Goal: Information Seeking & Learning: Learn about a topic

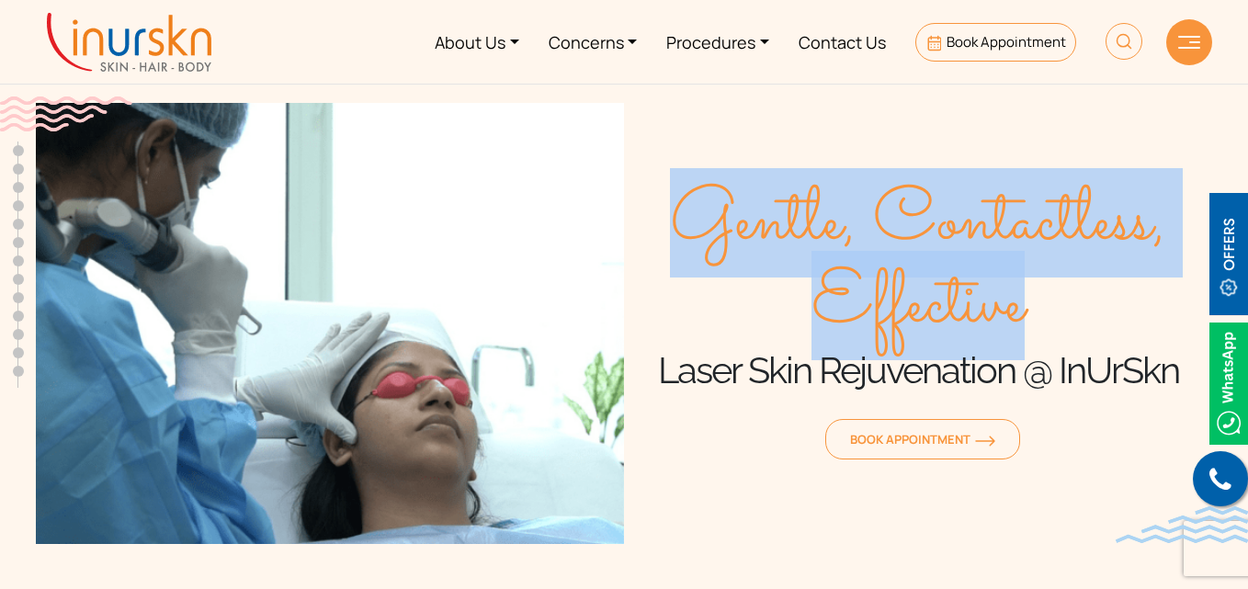
drag, startPoint x: 684, startPoint y: 225, endPoint x: 1023, endPoint y: 299, distance: 347.0
click at [1023, 299] on span "Gentle, Contactless, Effective" at bounding box center [918, 264] width 588 height 165
click at [1015, 316] on span "Gentle, Contactless, Effective" at bounding box center [918, 264] width 588 height 165
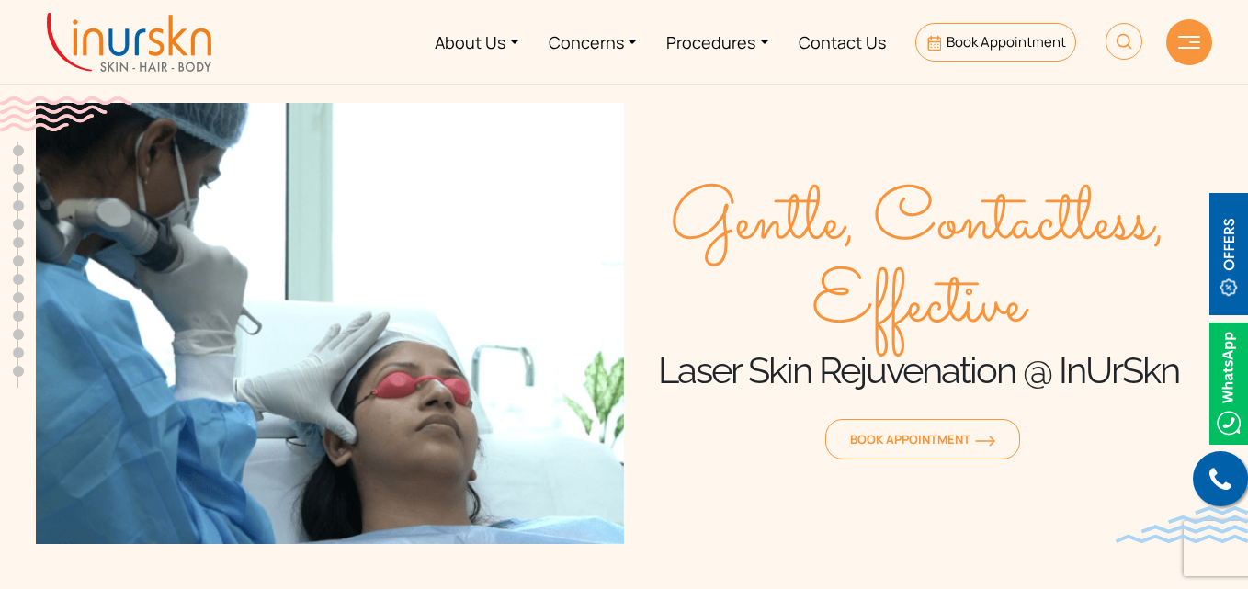
click at [971, 379] on h1 "Laser Skin Rejuvenation @ InUrSkn" at bounding box center [918, 370] width 588 height 46
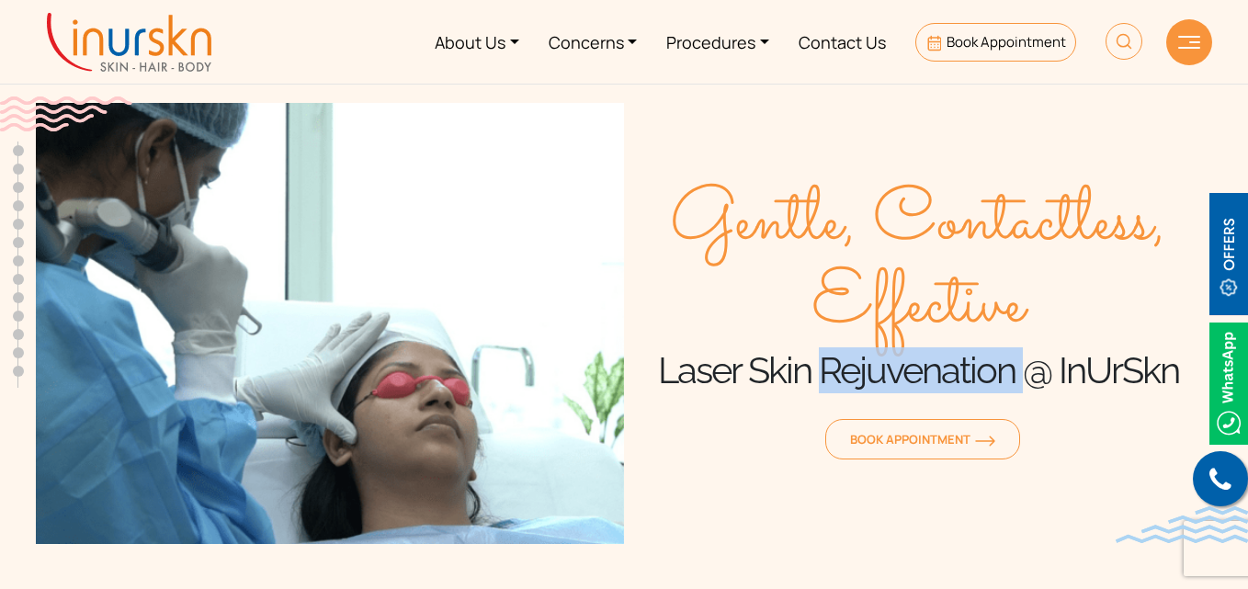
click at [971, 379] on h1 "Laser Skin Rejuvenation @ InUrSkn" at bounding box center [918, 370] width 588 height 46
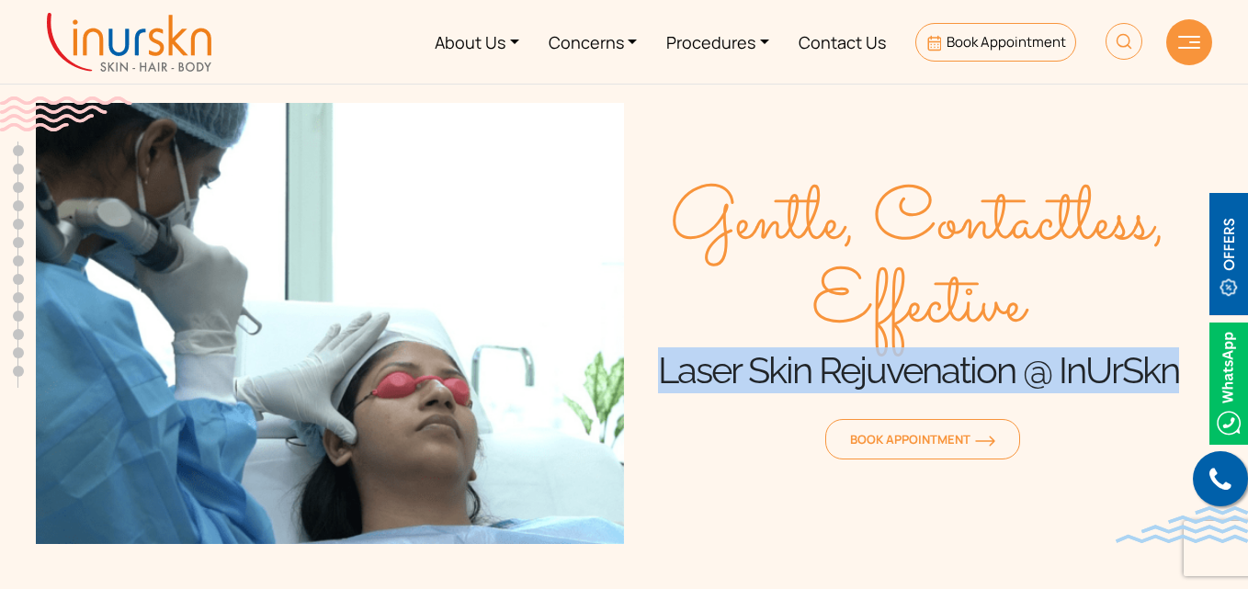
click at [971, 379] on h1 "Laser Skin Rejuvenation @ InUrSkn" at bounding box center [918, 370] width 588 height 46
click at [823, 420] on div "Book Appointment" at bounding box center [918, 433] width 588 height 64
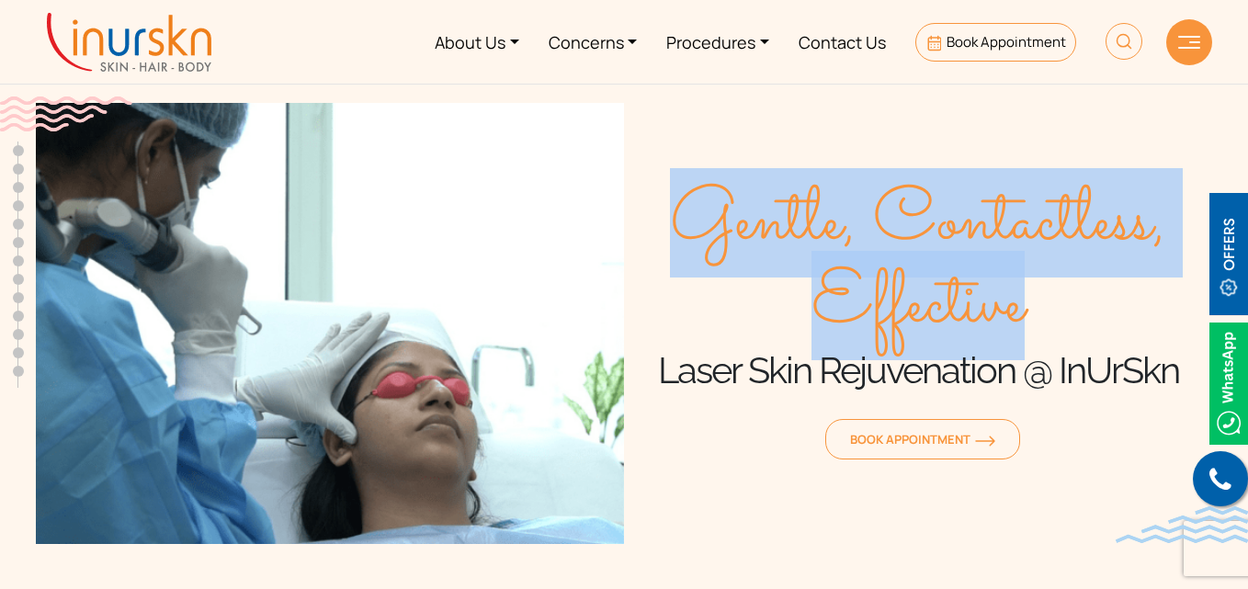
drag, startPoint x: 686, startPoint y: 200, endPoint x: 1029, endPoint y: 306, distance: 359.6
click at [1029, 306] on span "Gentle, Contactless, Effective" at bounding box center [918, 264] width 588 height 165
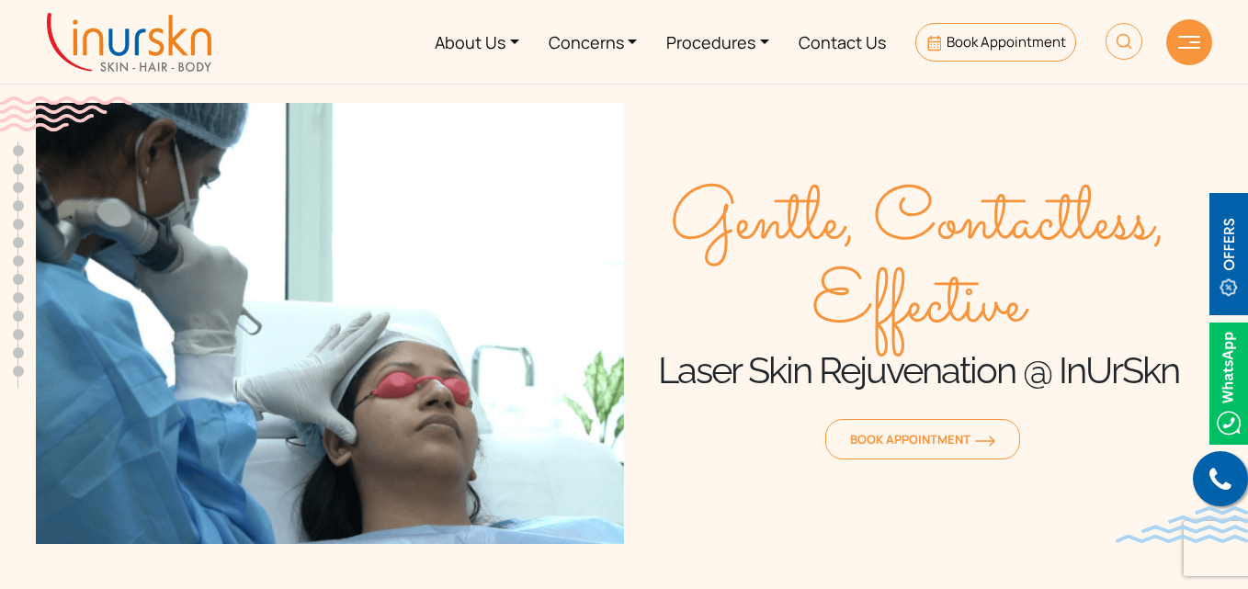
click at [928, 371] on h1 "Laser Skin Rejuvenation @ InUrSkn" at bounding box center [918, 370] width 588 height 46
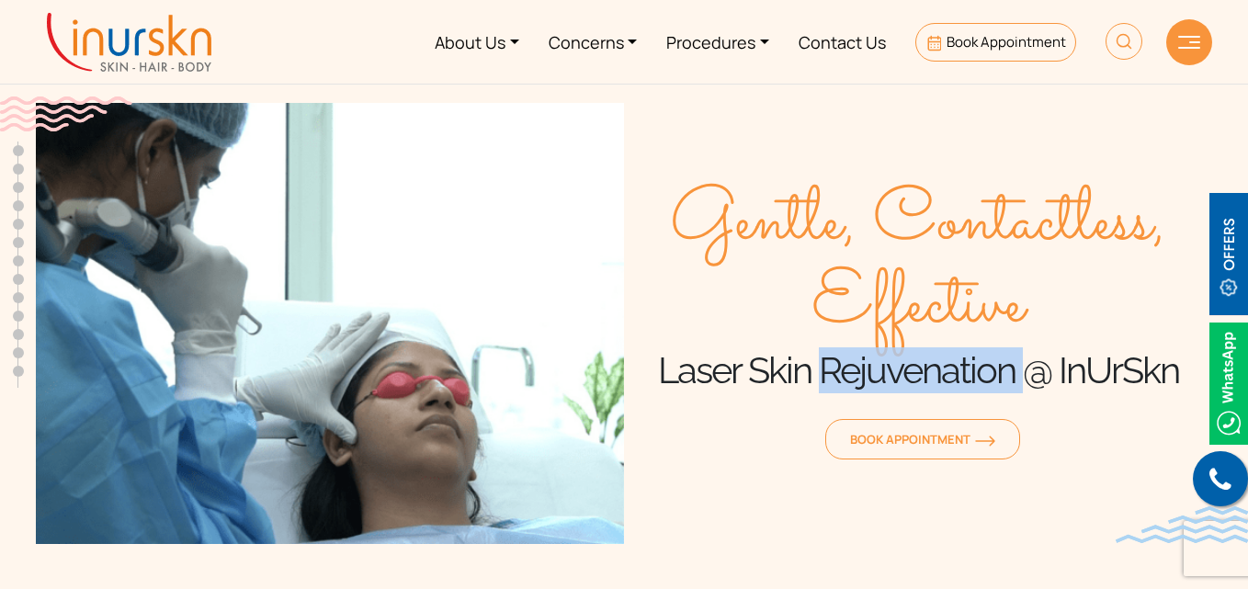
click at [928, 371] on h1 "Laser Skin Rejuvenation @ InUrSkn" at bounding box center [918, 370] width 588 height 46
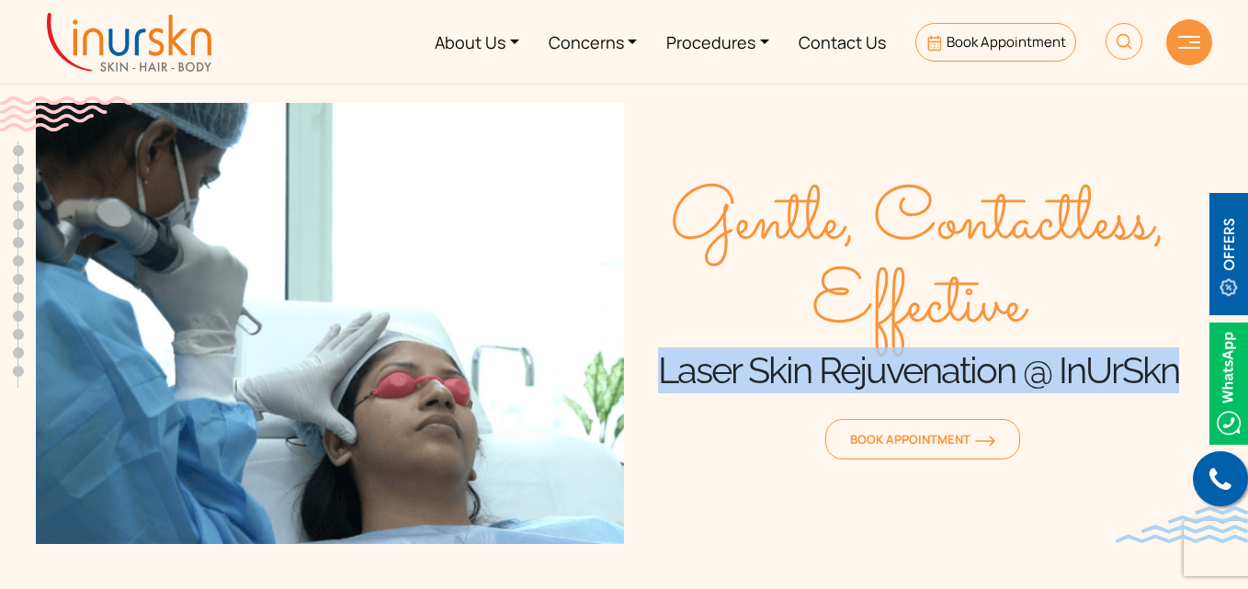
click at [928, 371] on h1 "Laser Skin Rejuvenation @ InUrSkn" at bounding box center [918, 370] width 588 height 46
click at [777, 426] on div "Book Appointment" at bounding box center [918, 433] width 588 height 64
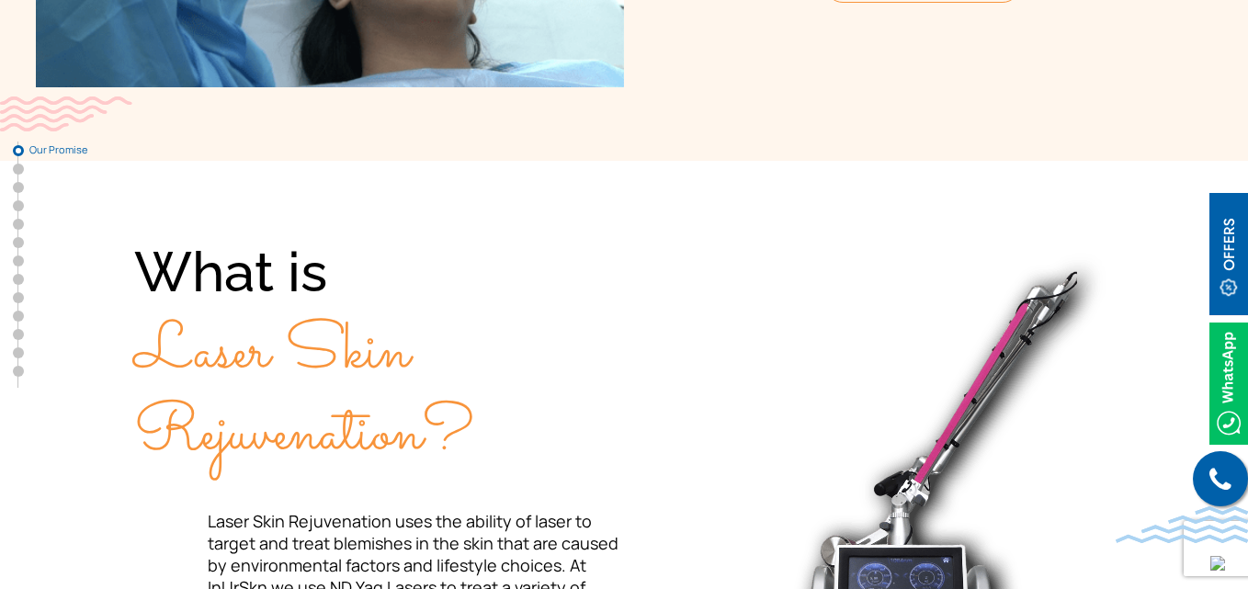
scroll to position [460, 0]
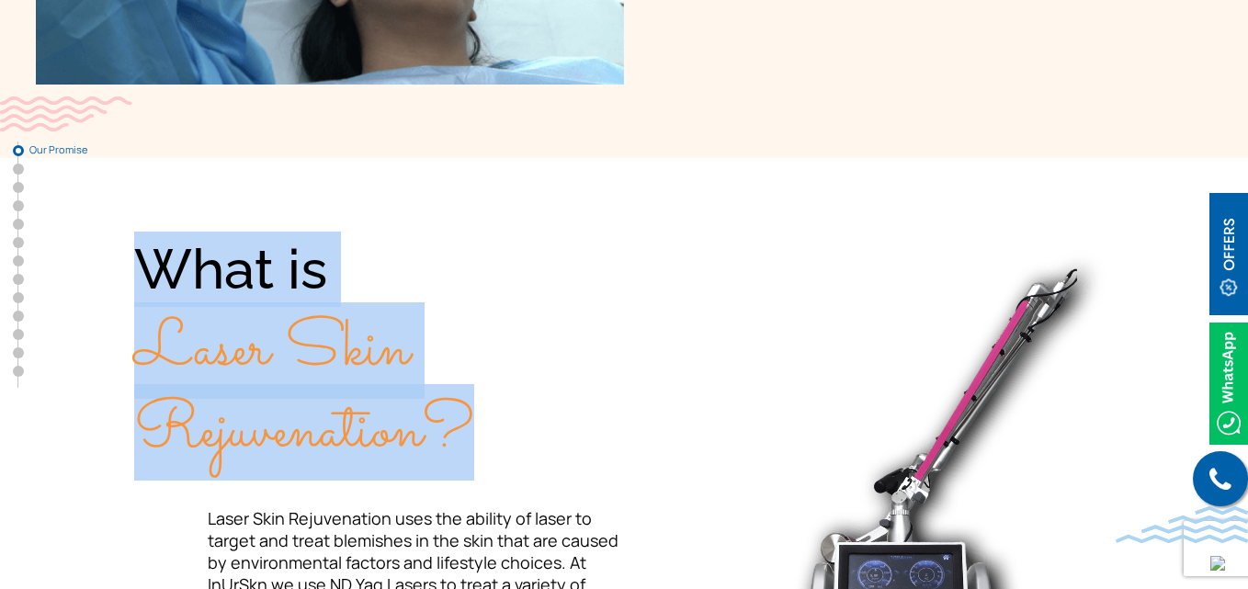
drag, startPoint x: 139, startPoint y: 263, endPoint x: 457, endPoint y: 411, distance: 350.7
click at [457, 411] on div "What is Laser Skin Rejuvenation?" at bounding box center [379, 351] width 490 height 239
click at [463, 446] on span "Laser Skin Rejuvenation?" at bounding box center [304, 391] width 340 height 178
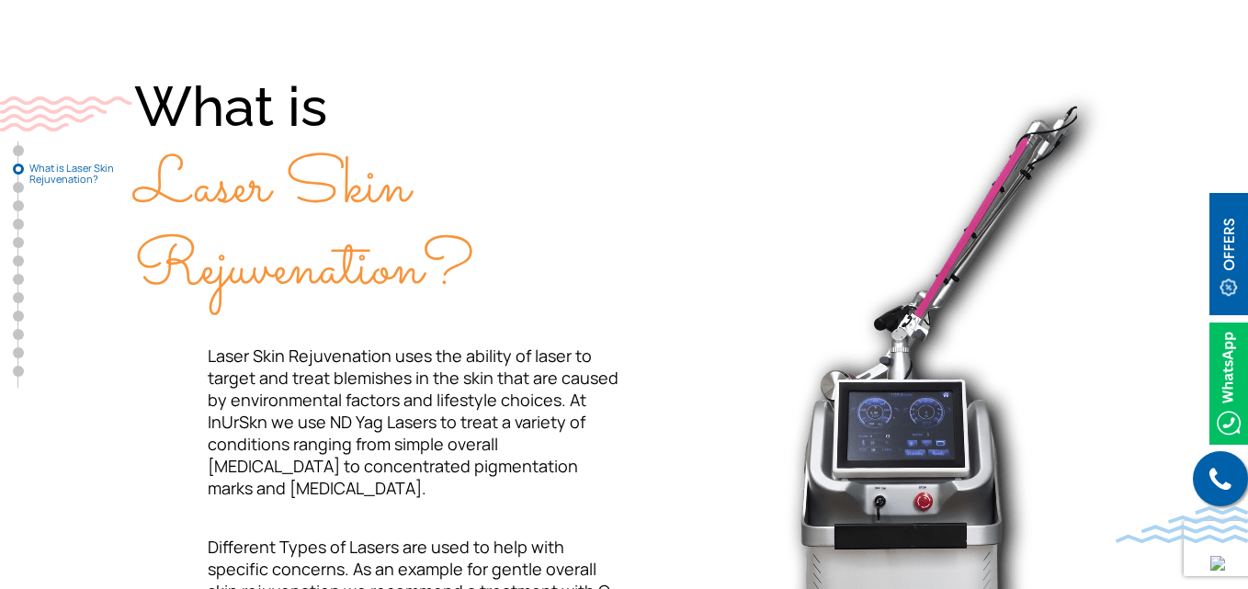
scroll to position [643, 0]
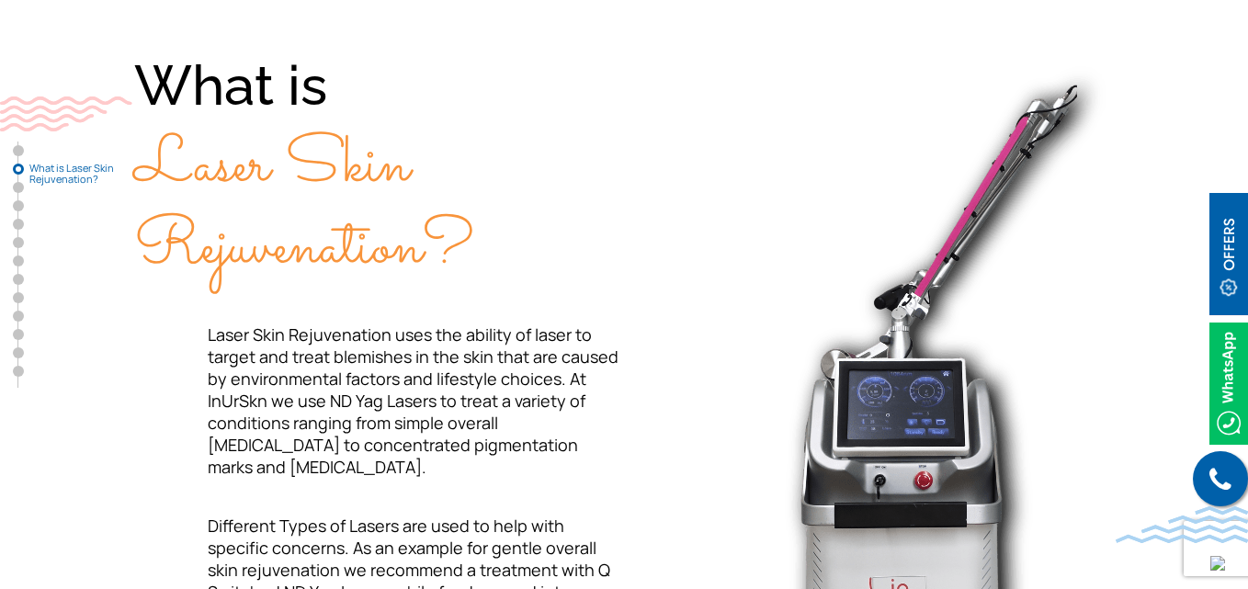
click at [472, 409] on span "Laser Skin Rejuvenation uses the ability of laser to target and treat blemishes…" at bounding box center [413, 401] width 411 height 154
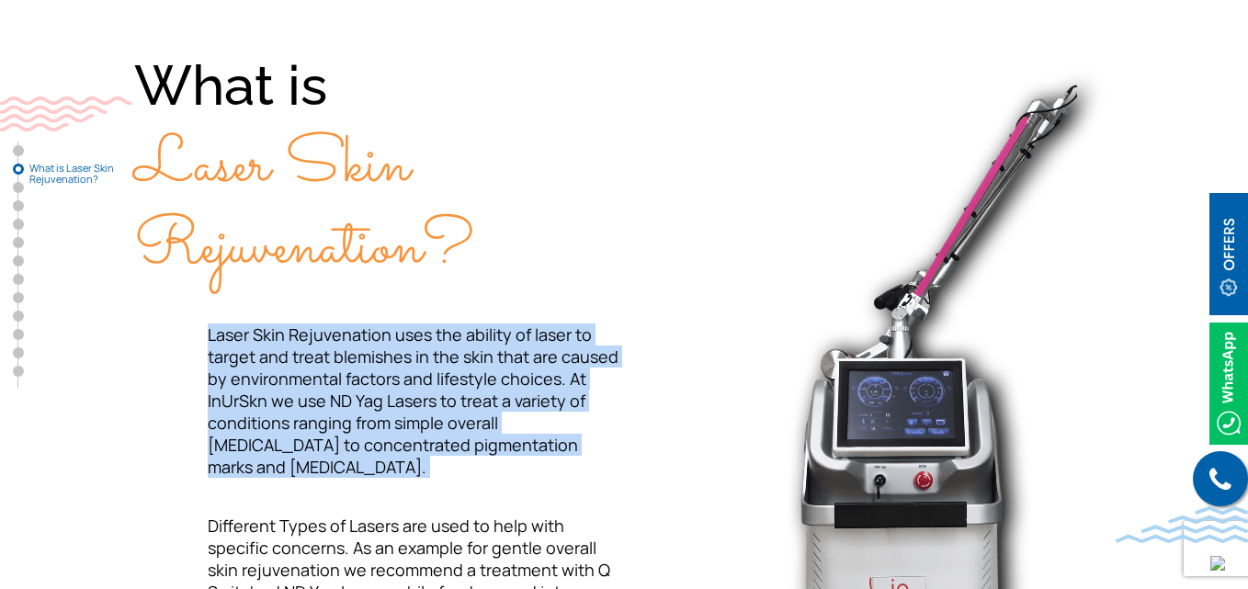
click at [472, 409] on span "Laser Skin Rejuvenation uses the ability of laser to target and treat blemishes…" at bounding box center [413, 401] width 411 height 154
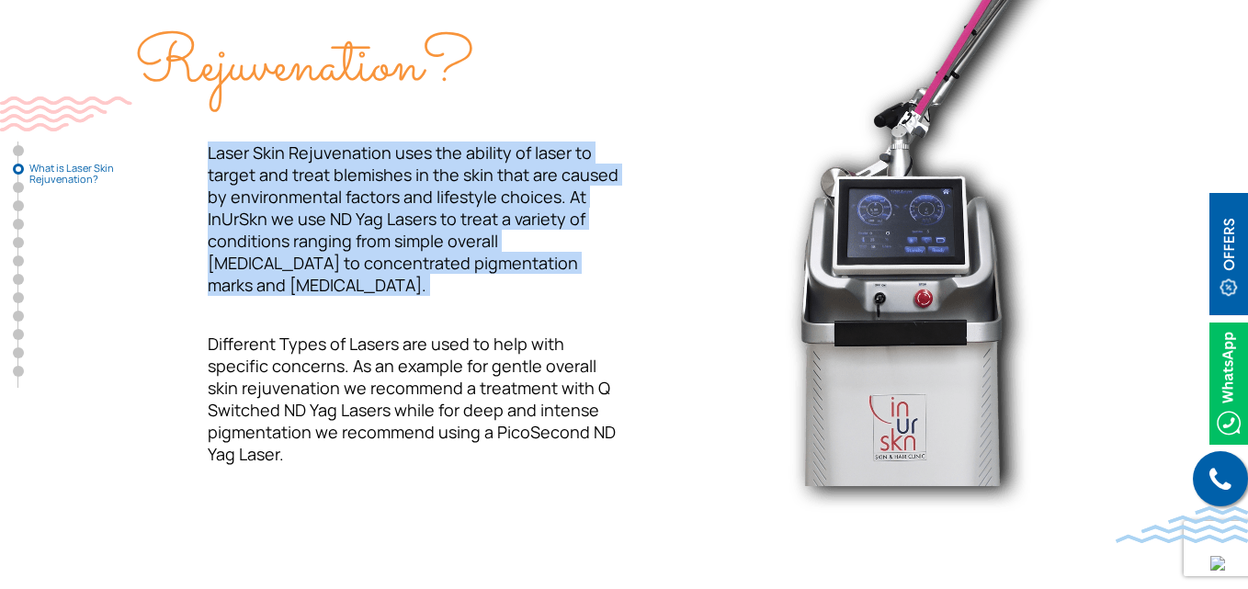
scroll to position [827, 0]
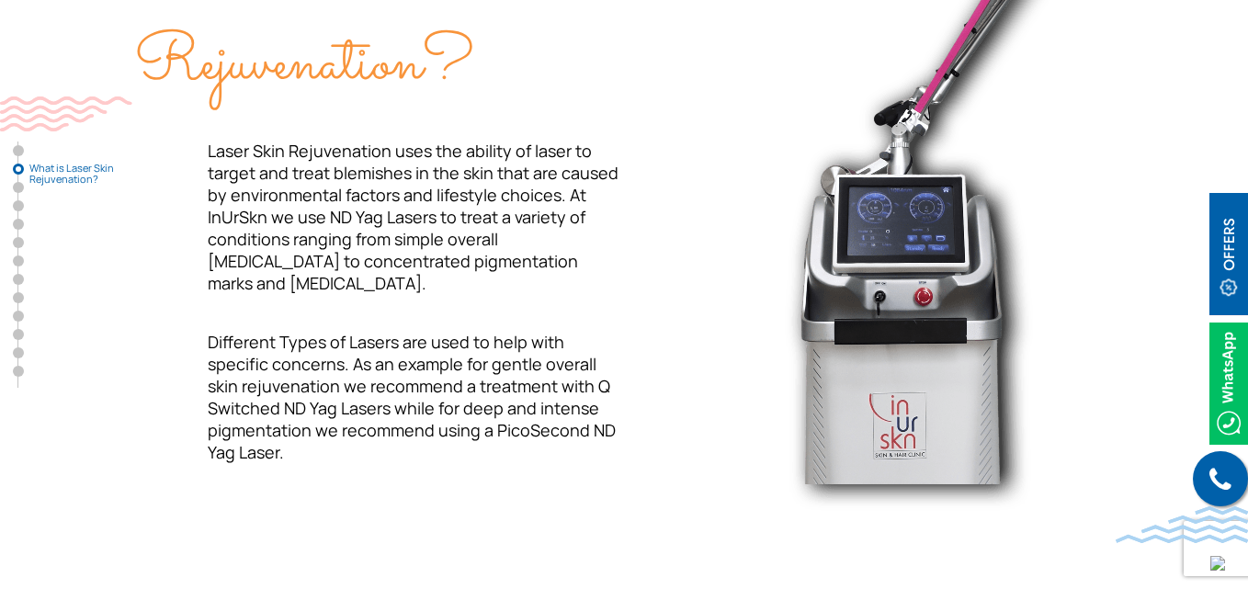
click at [472, 380] on p "Different Types of Lasers are used to help with specific concerns. As an exampl…" at bounding box center [379, 397] width 490 height 132
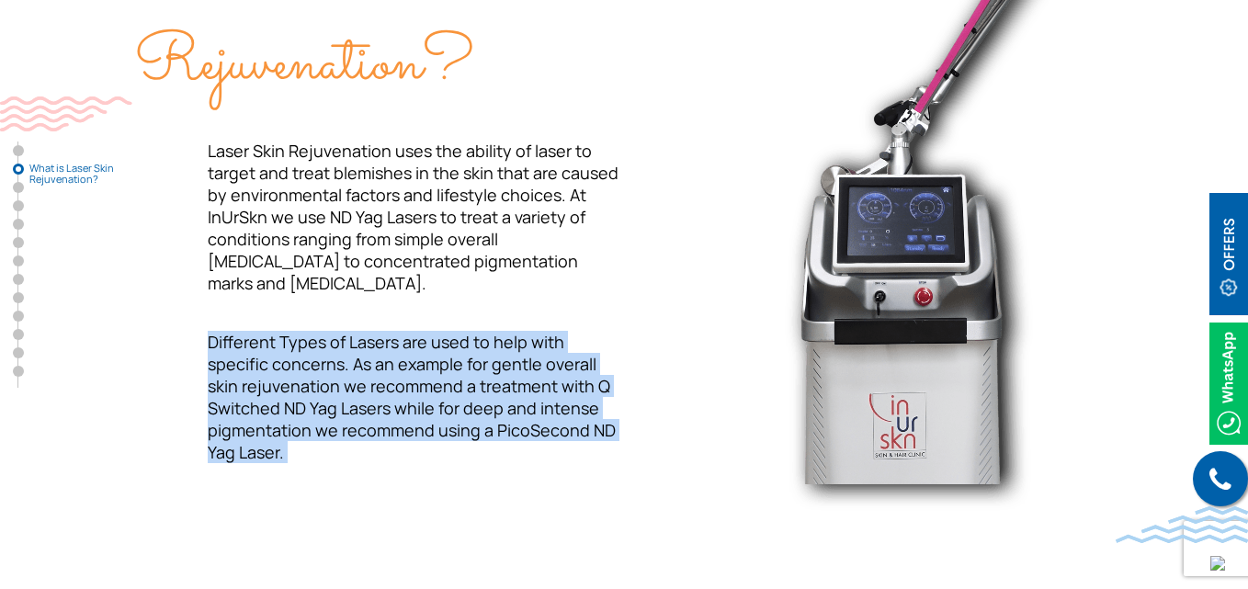
click at [472, 380] on p "Different Types of Lasers are used to help with specific concerns. As an exampl…" at bounding box center [379, 397] width 490 height 132
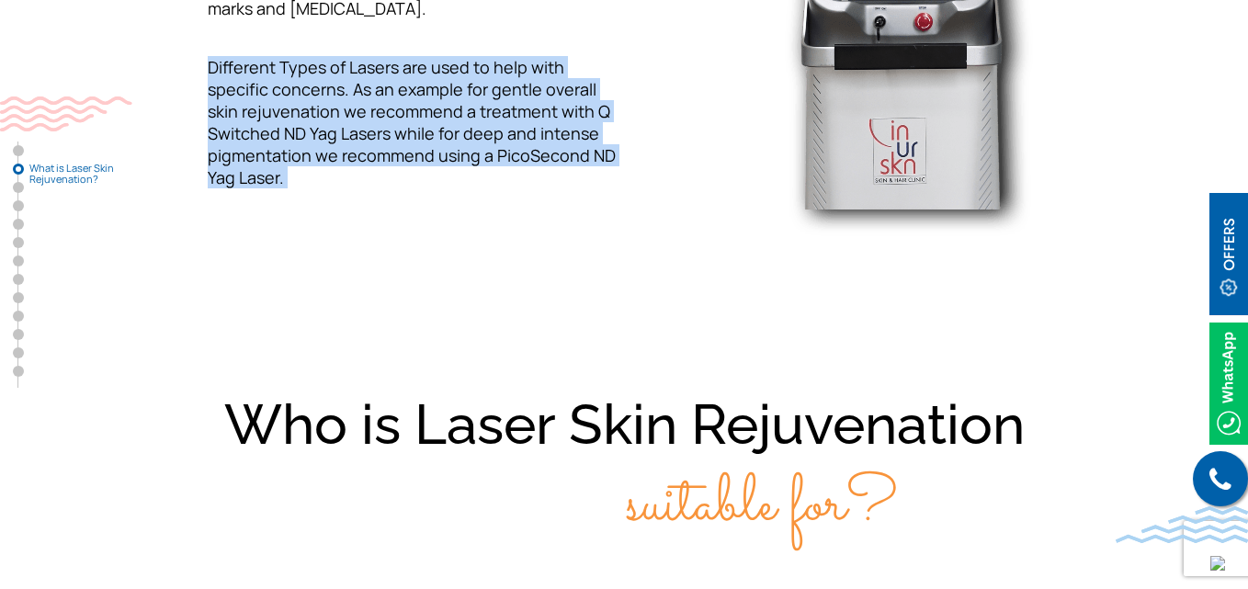
scroll to position [1103, 0]
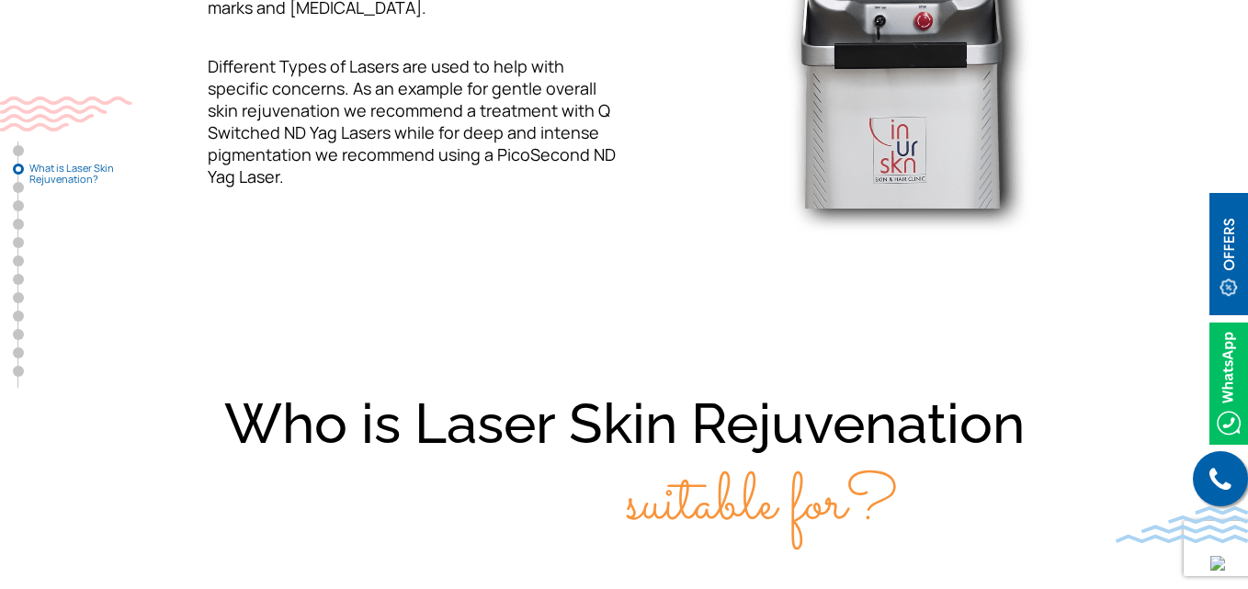
click at [518, 420] on div "Who is Laser Skin Rejuvenation suitable for?" at bounding box center [624, 464] width 1176 height 157
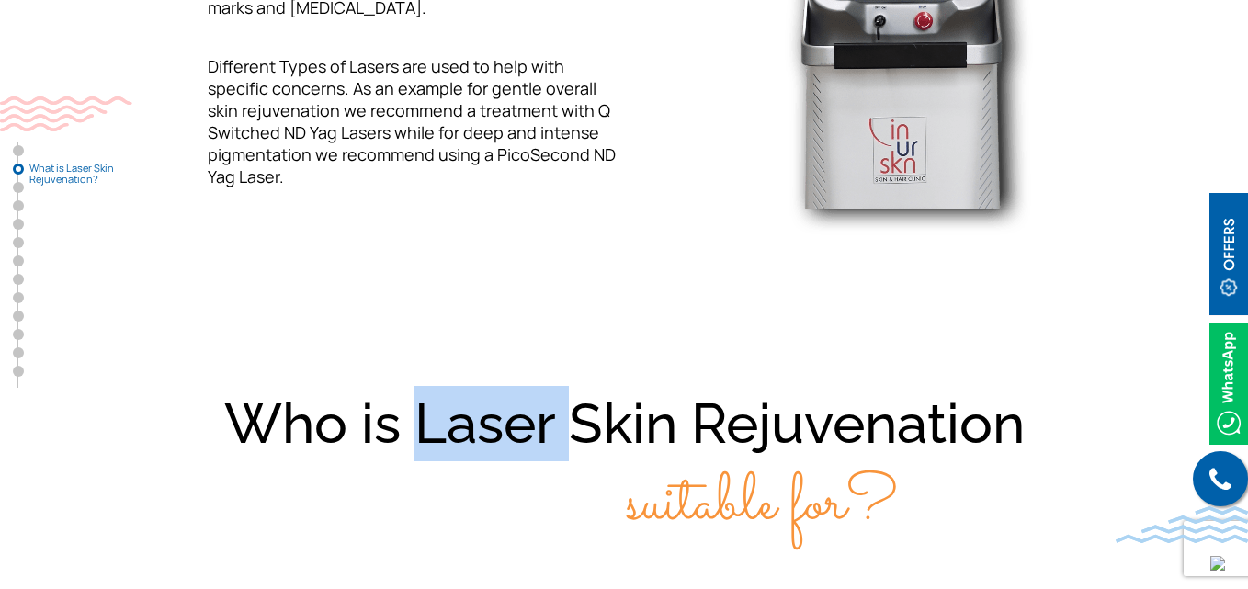
click at [518, 420] on div "Who is Laser Skin Rejuvenation suitable for?" at bounding box center [624, 464] width 1176 height 157
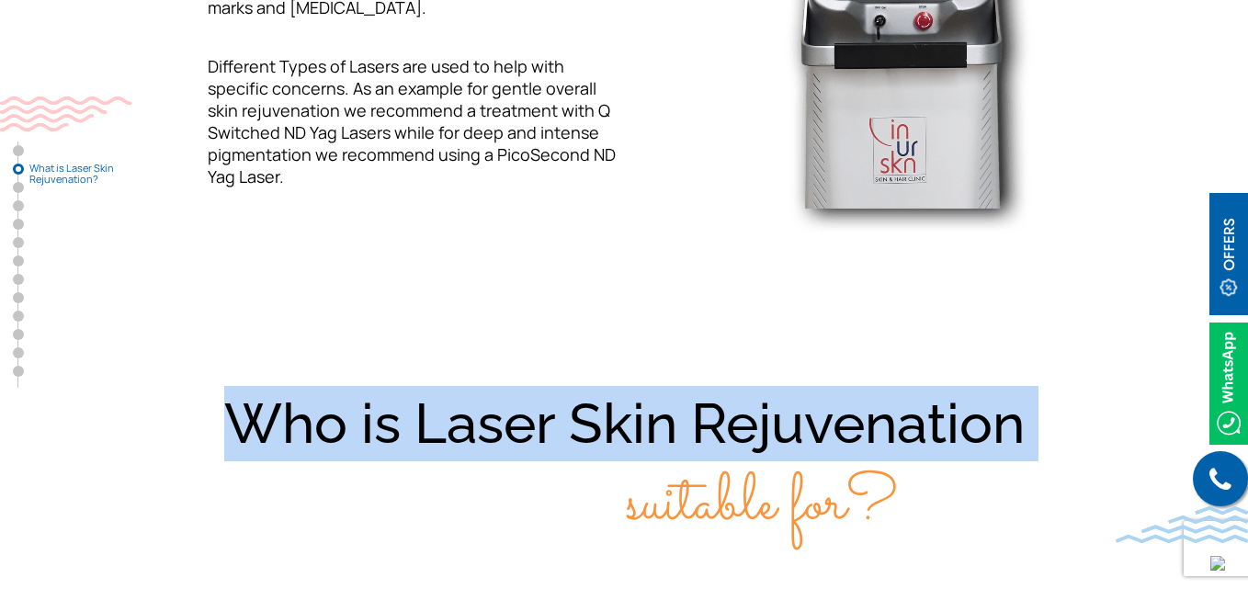
click at [518, 420] on div "Who is Laser Skin Rejuvenation suitable for?" at bounding box center [624, 464] width 1176 height 157
click at [496, 482] on span "suitable for?" at bounding box center [624, 505] width 548 height 97
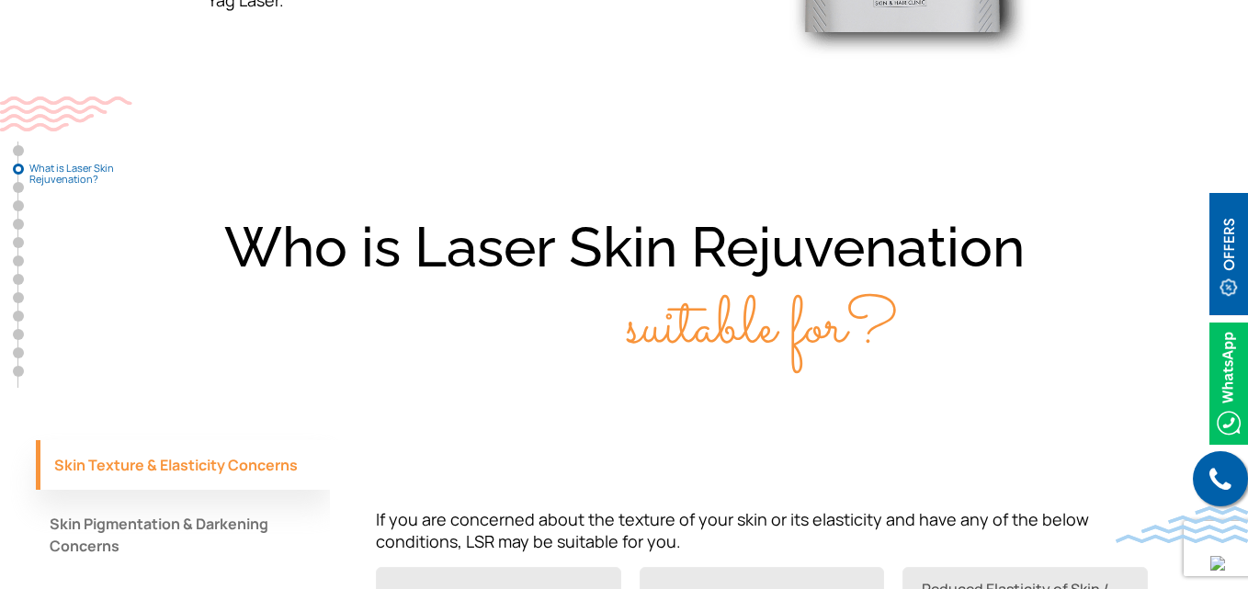
scroll to position [1287, 0]
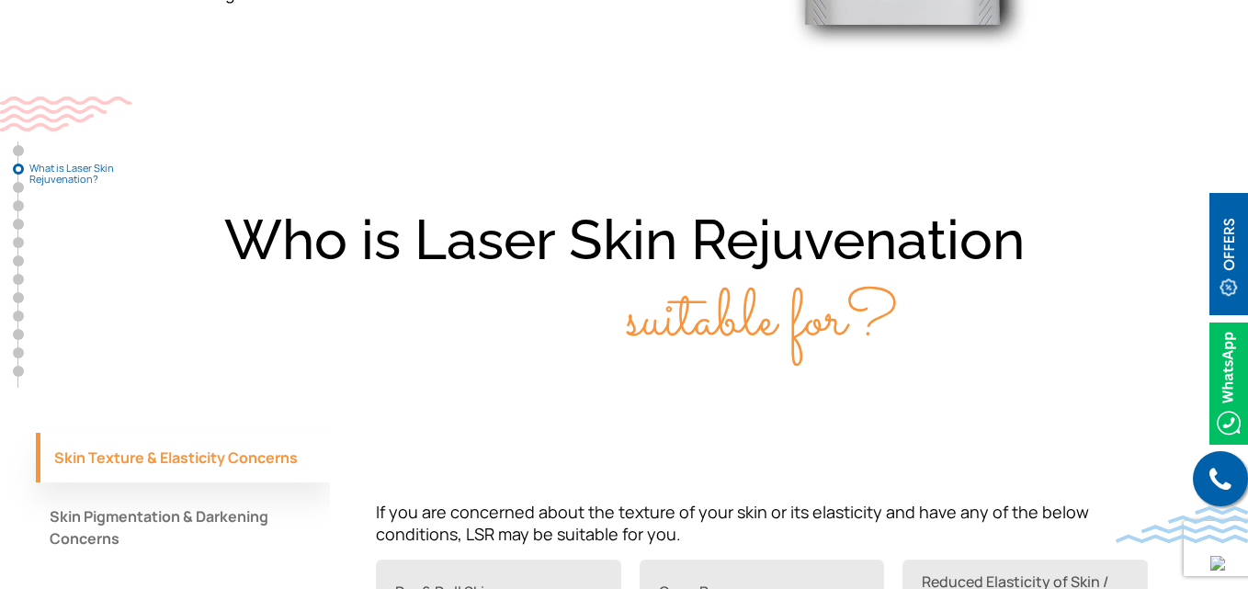
click at [657, 319] on span "suitable for?" at bounding box center [624, 321] width 548 height 97
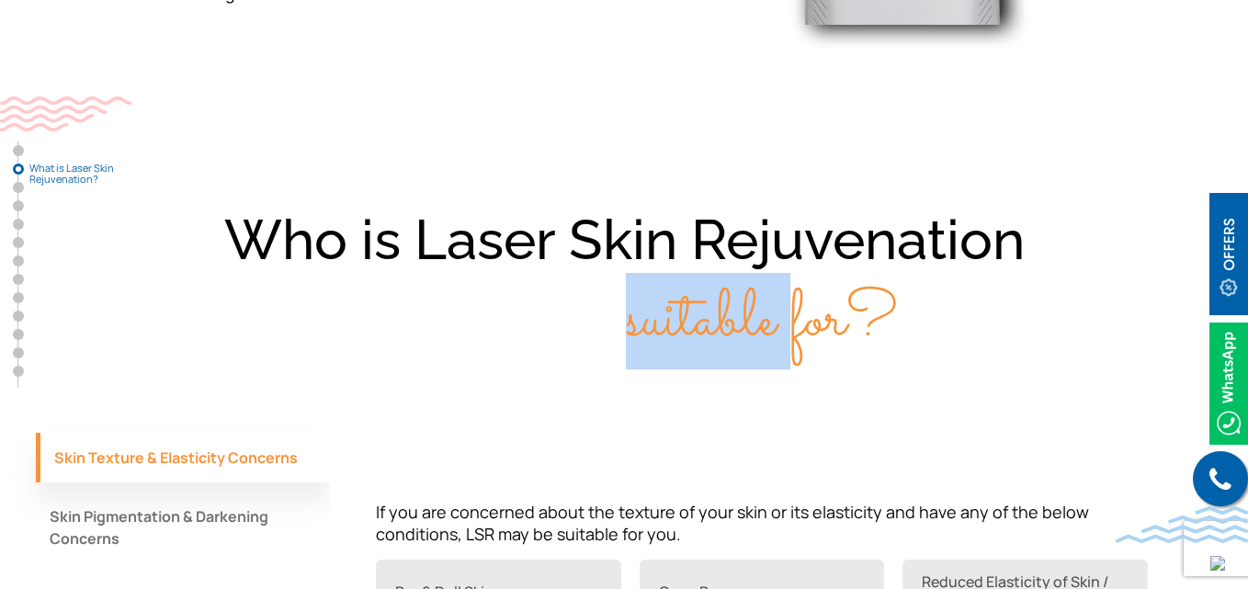
click at [657, 319] on span "suitable for?" at bounding box center [624, 321] width 548 height 97
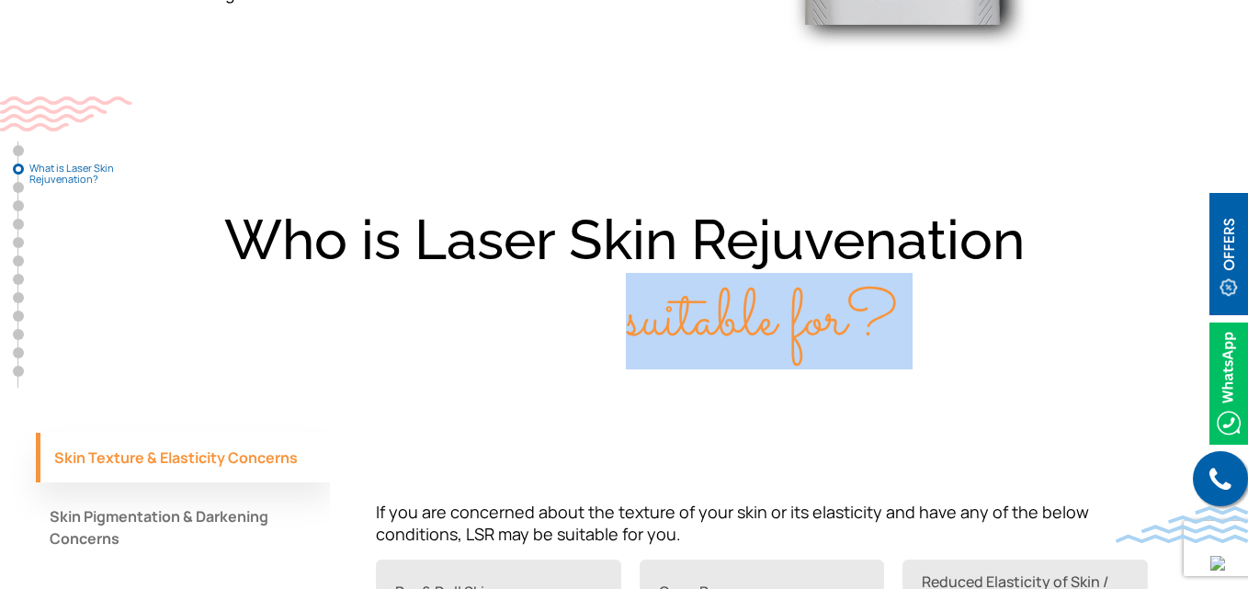
click at [657, 319] on span "suitable for?" at bounding box center [624, 321] width 548 height 97
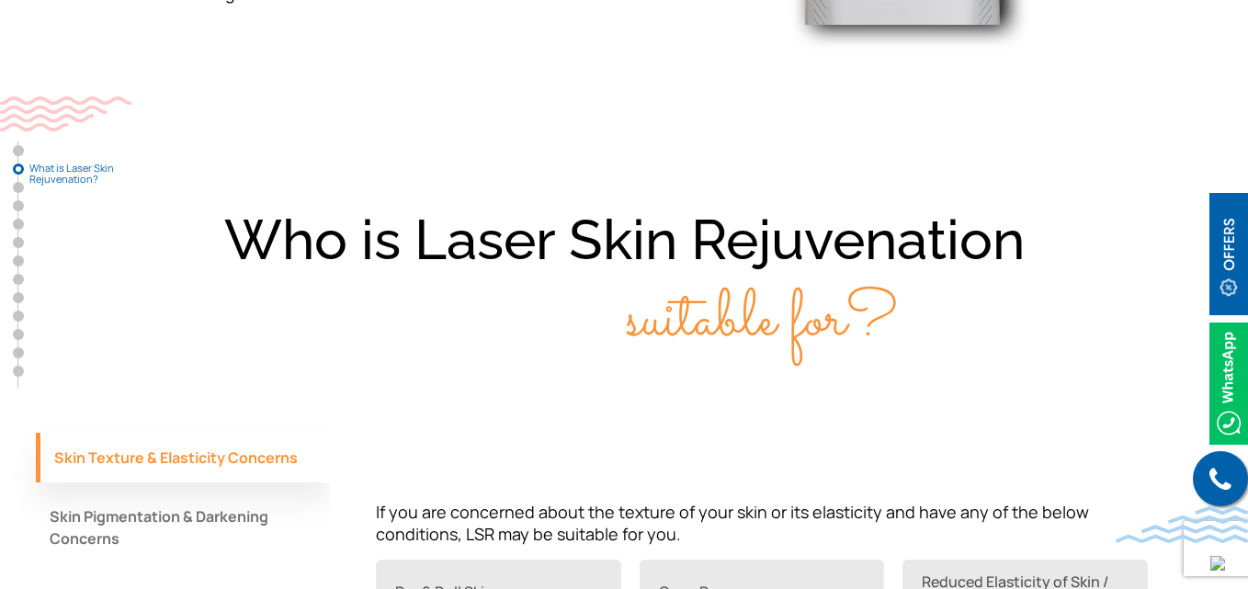
click at [631, 406] on div "Who is Laser Skin Rejuvenation suitable for? Skin Texture & Elasticity Concerns…" at bounding box center [624, 477] width 1176 height 551
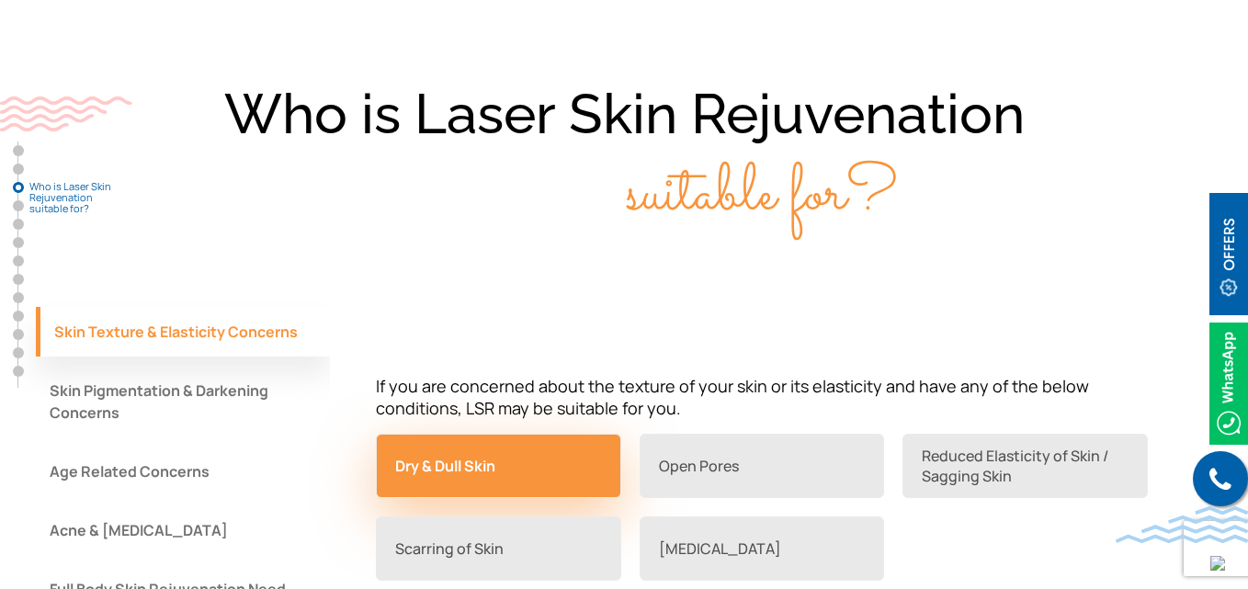
scroll to position [1471, 0]
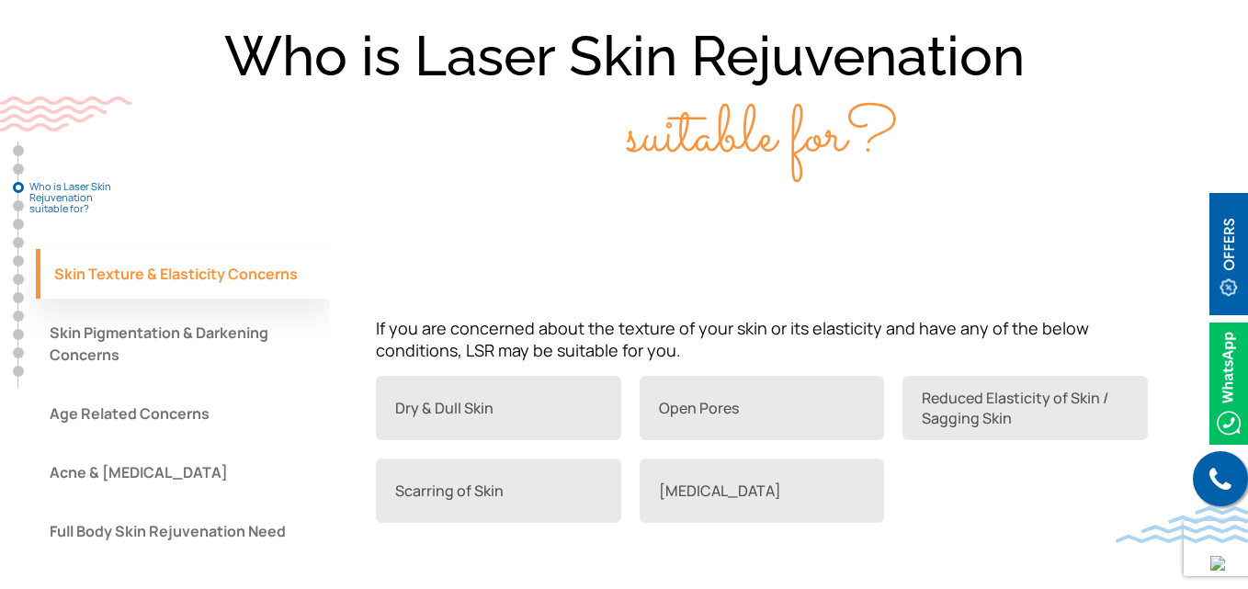
click at [223, 343] on button "Skin Pigmentation & Darkening Concerns" at bounding box center [183, 344] width 294 height 72
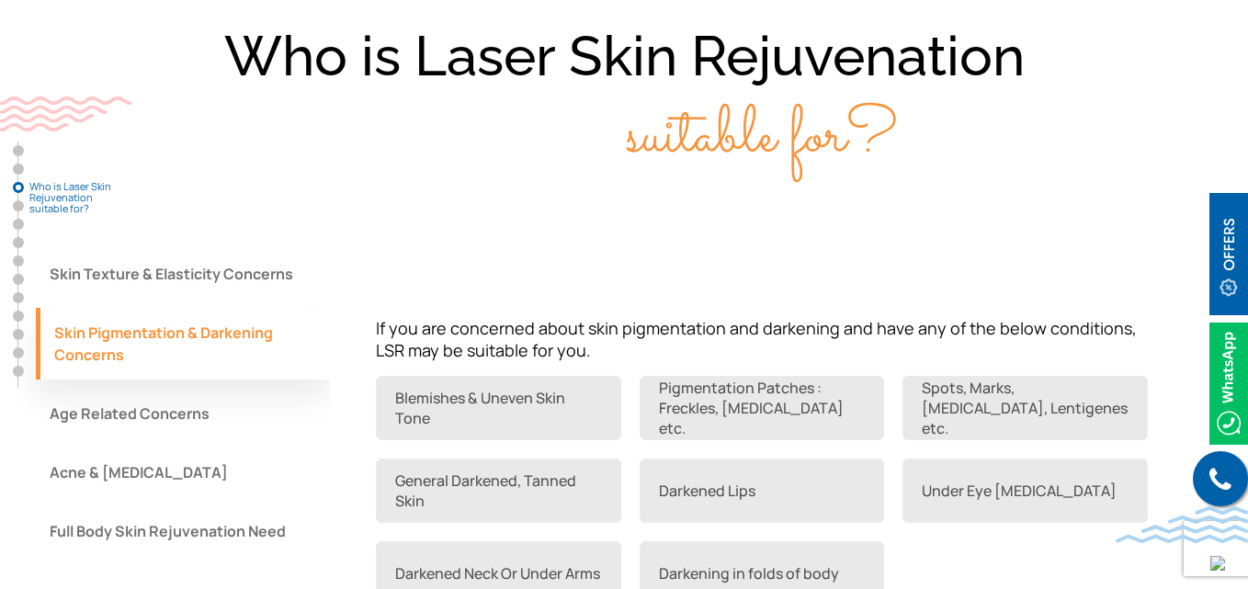
click at [200, 413] on button "Age Related Concerns" at bounding box center [183, 414] width 294 height 50
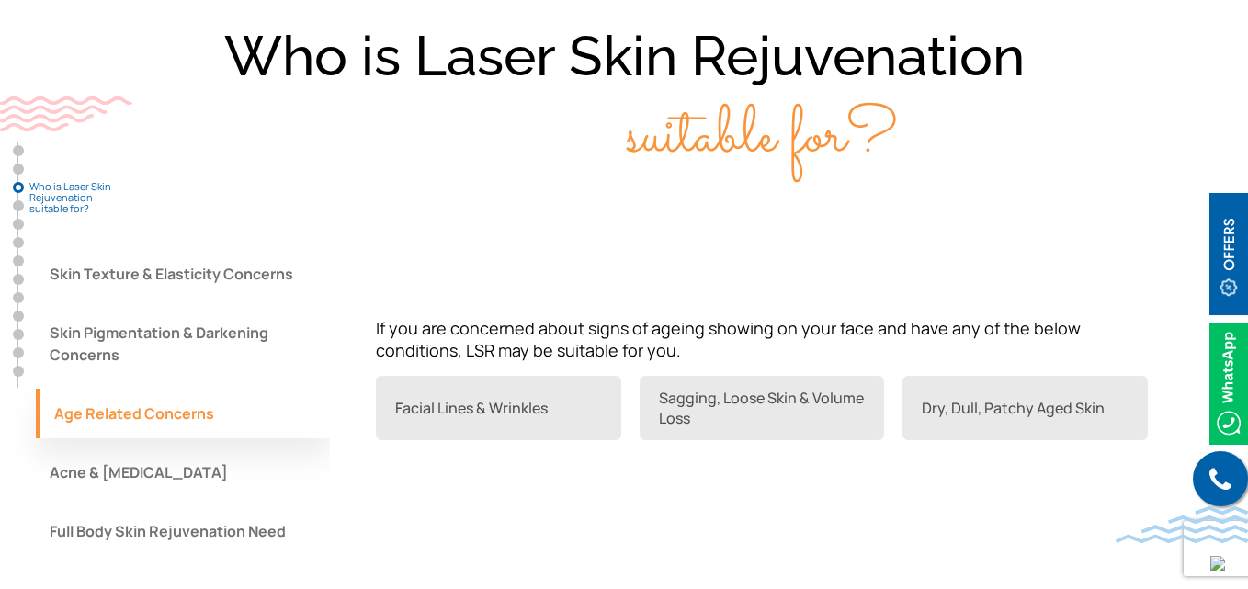
click at [207, 469] on button "Acne & Acne Scars" at bounding box center [183, 473] width 294 height 50
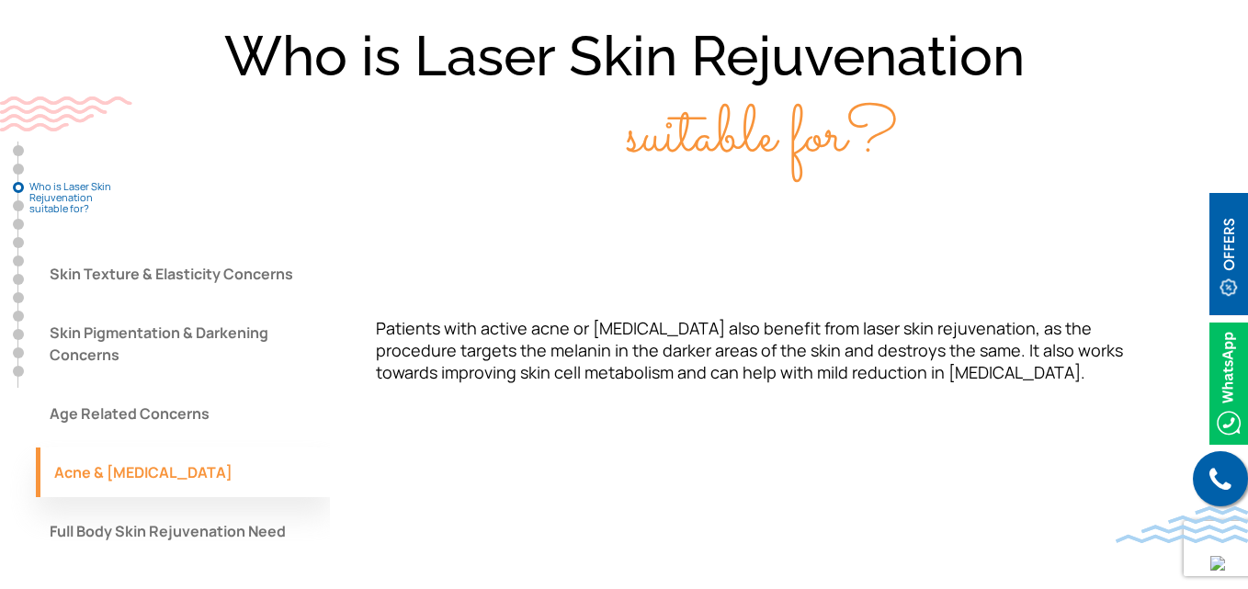
click at [208, 520] on button "Full Body Skin Rejuvenation Need" at bounding box center [183, 531] width 294 height 50
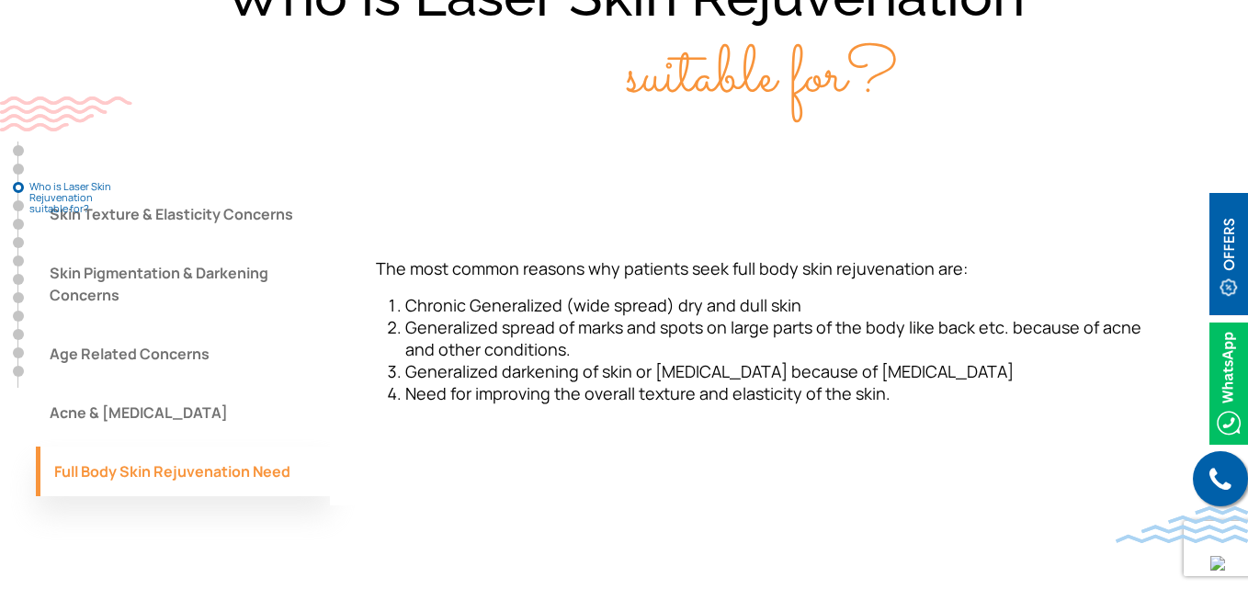
scroll to position [1562, 0]
